Goal: Find specific page/section: Find specific page/section

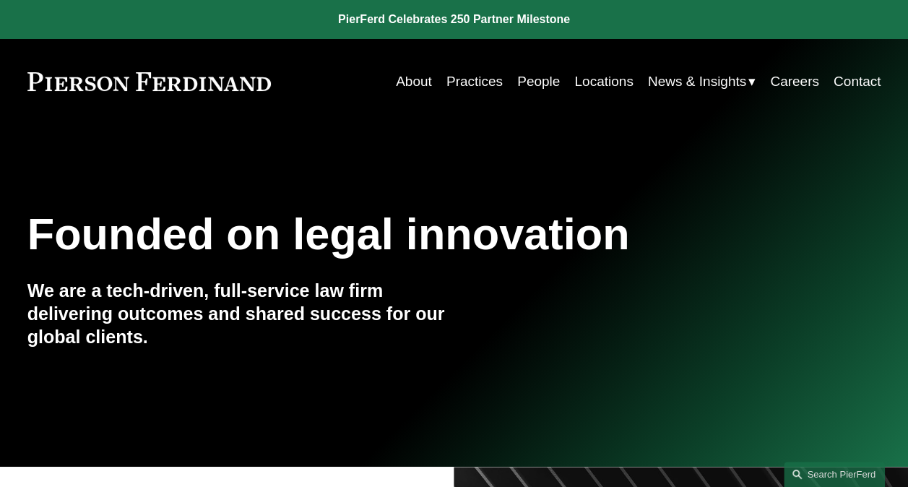
click at [822, 474] on link "Search this site" at bounding box center [834, 474] width 101 height 25
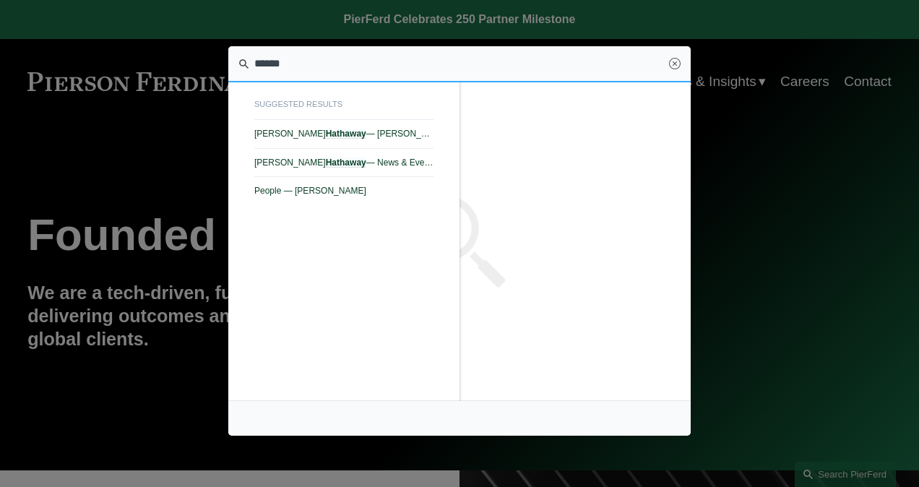
click at [362, 132] on span "[PERSON_NAME] — [PERSON_NAME]" at bounding box center [343, 134] width 179 height 10
type input "******"
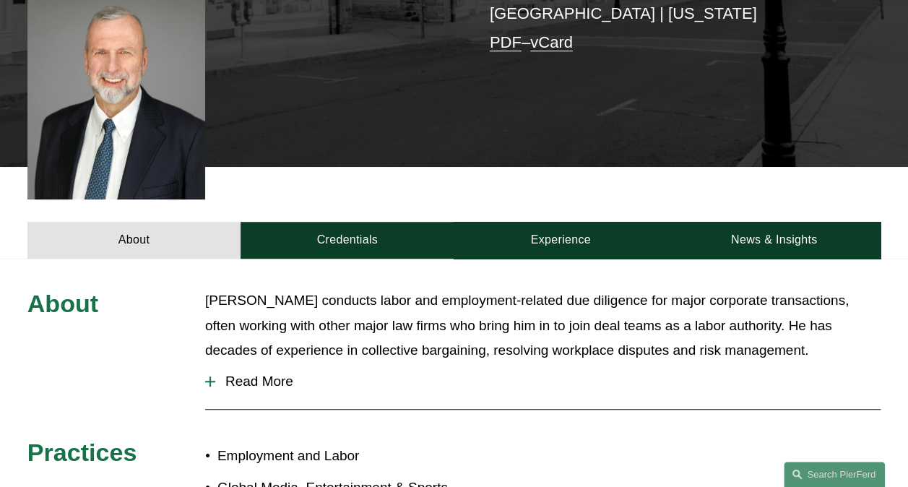
scroll to position [434, 0]
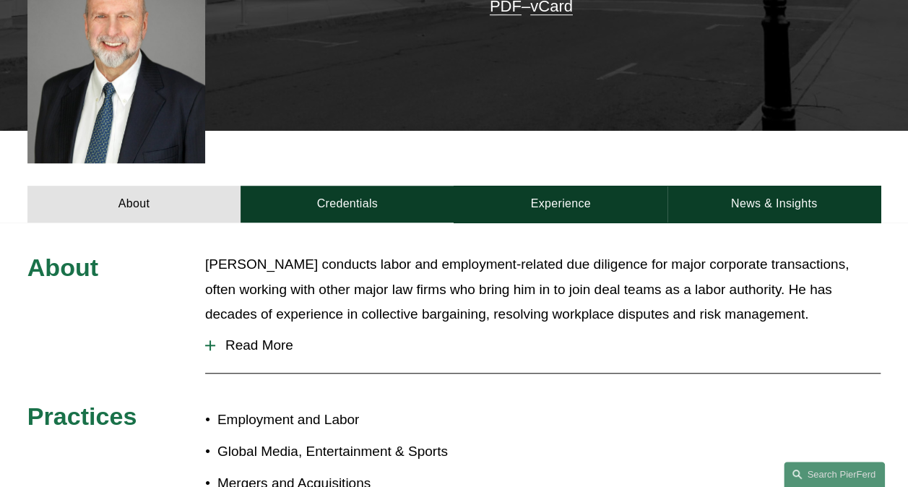
click at [266, 337] on span "Read More" at bounding box center [548, 345] width 666 height 16
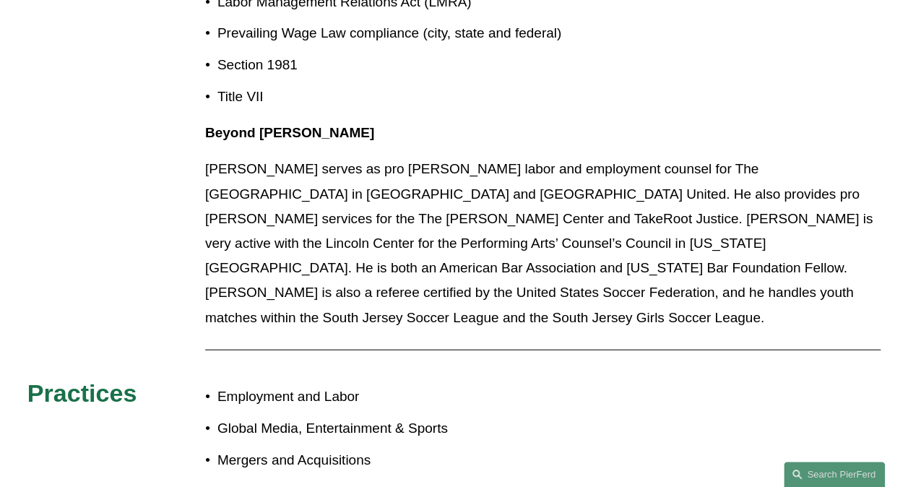
scroll to position [1590, 0]
